Goal: Information Seeking & Learning: Learn about a topic

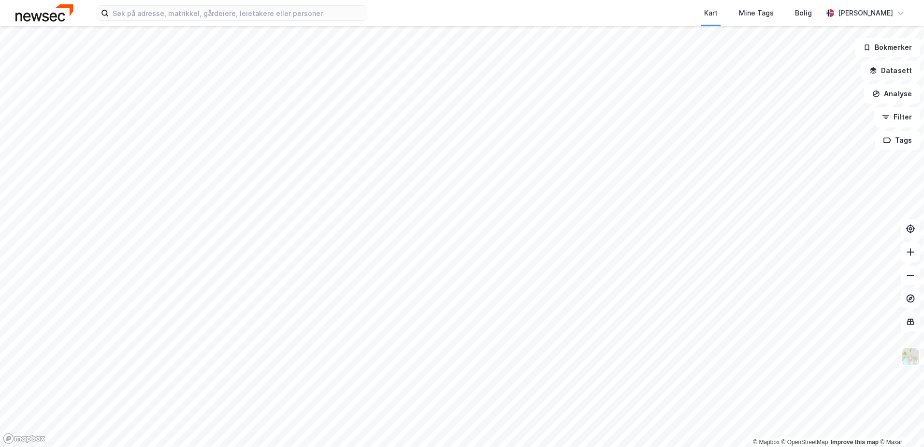
click at [435, 12] on div "Kart Mine Tags Bolig [PERSON_NAME] © Mapbox © OpenStreetMap Improve this map © …" at bounding box center [462, 223] width 924 height 447
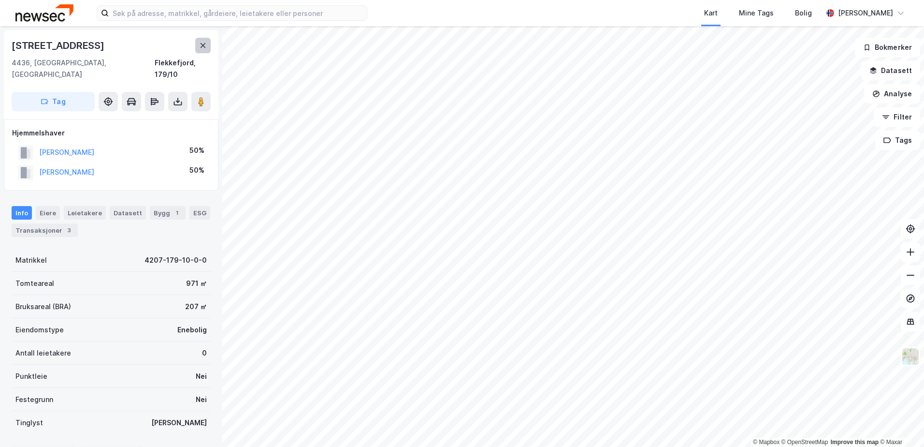
click at [202, 44] on icon at bounding box center [203, 45] width 5 height 5
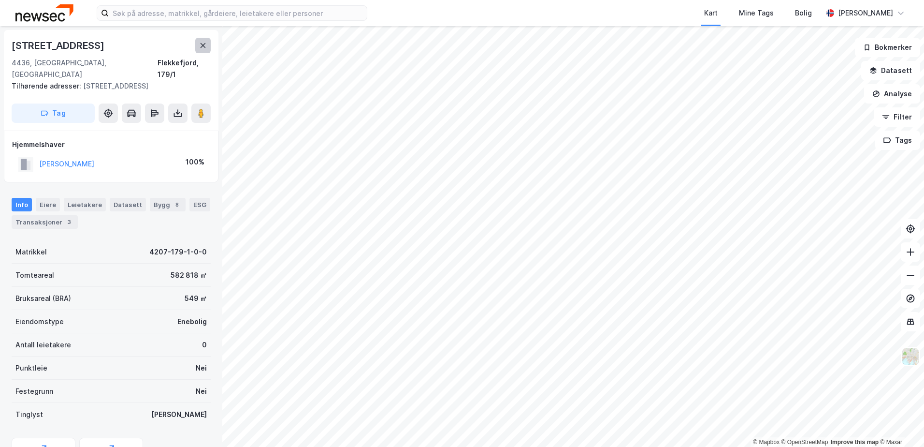
click at [203, 46] on icon at bounding box center [203, 46] width 8 height 8
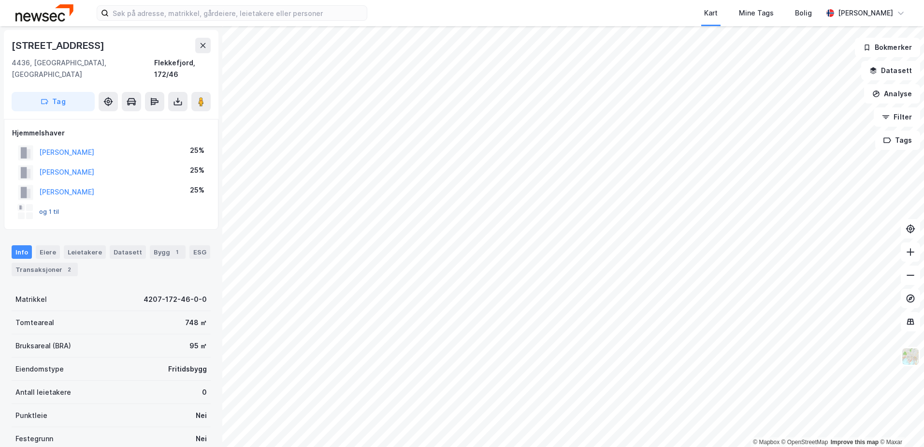
click at [0, 0] on button "og 1 til" at bounding box center [0, 0] width 0 height 0
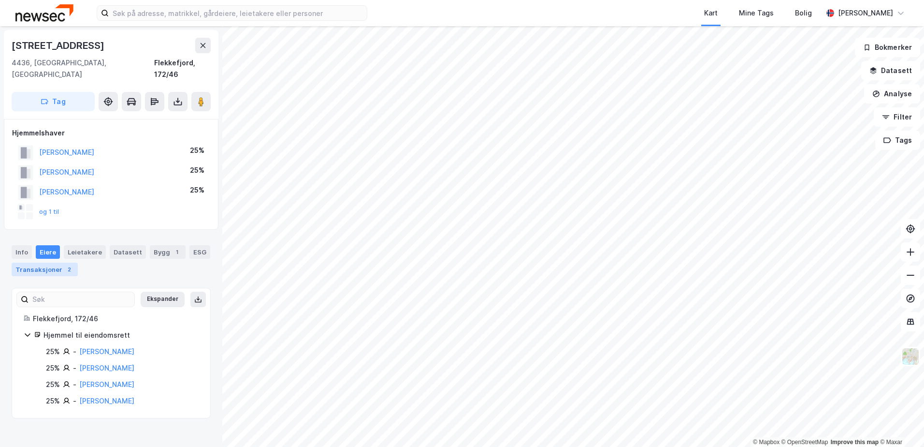
click at [55, 263] on div "Transaksjoner 2" at bounding box center [45, 270] width 66 height 14
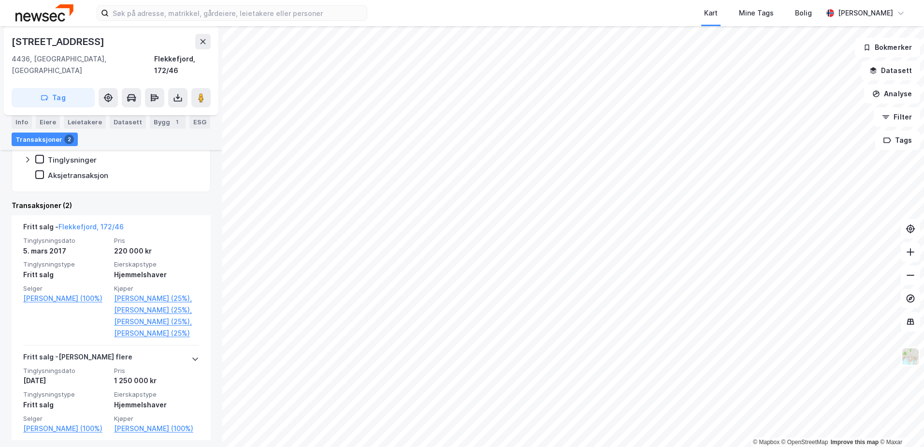
scroll to position [270, 0]
